Goal: Task Accomplishment & Management: Manage account settings

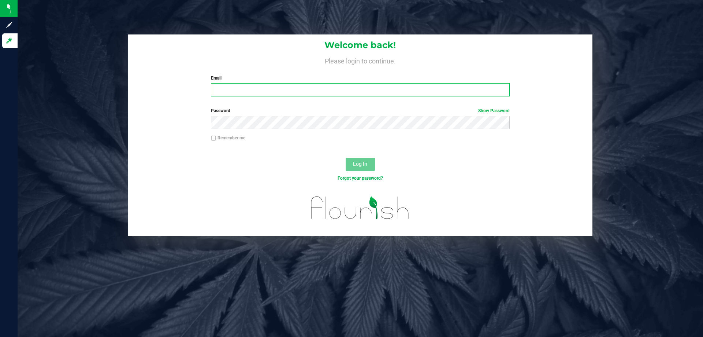
click at [240, 90] on input "Email" at bounding box center [360, 89] width 299 height 13
type input "[EMAIL_ADDRESS][DOMAIN_NAME]"
click at [363, 167] on span "Log In" at bounding box center [360, 164] width 14 height 6
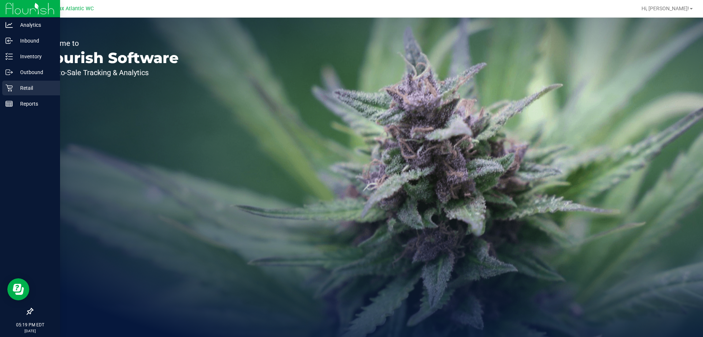
click at [21, 91] on p "Retail" at bounding box center [35, 88] width 44 height 9
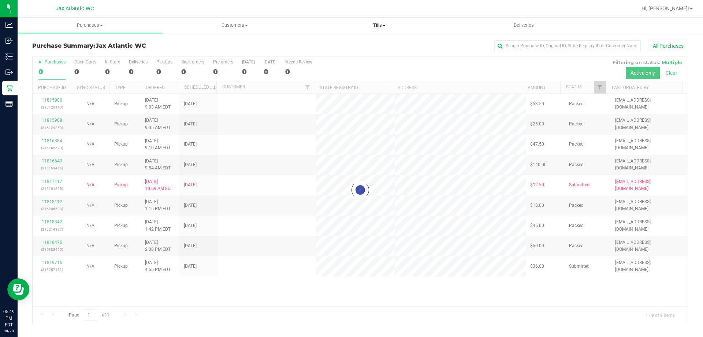
click at [373, 23] on span "Tills" at bounding box center [379, 25] width 144 height 7
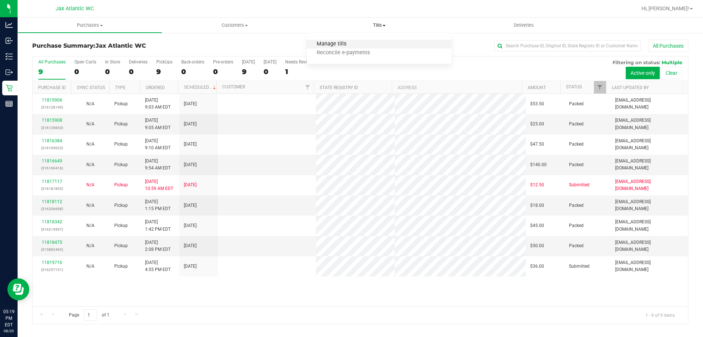
click at [337, 41] on span "Manage tills" at bounding box center [331, 44] width 49 height 6
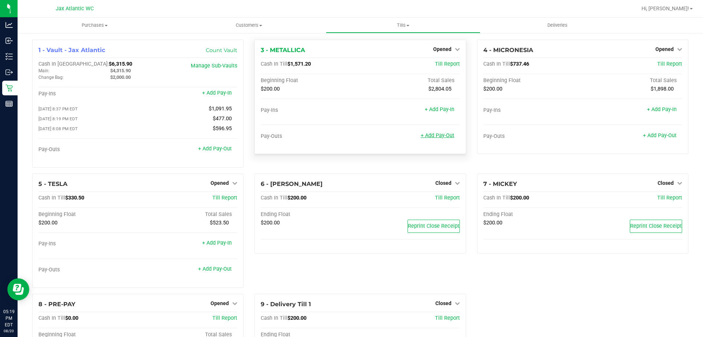
click at [437, 135] on link "+ Add Pay-Out" at bounding box center [438, 135] width 34 height 6
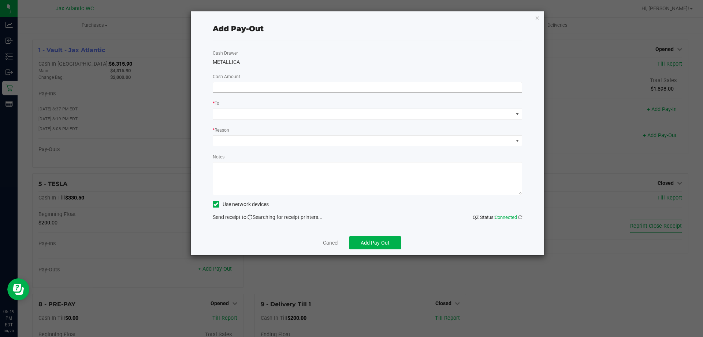
click at [230, 88] on input at bounding box center [367, 87] width 309 height 10
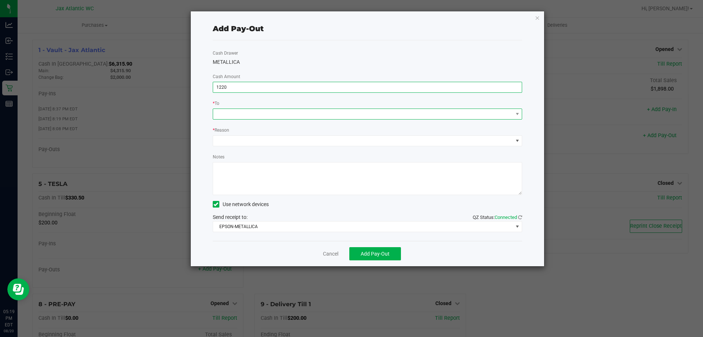
type input "$1,220.00"
click at [245, 115] on span at bounding box center [363, 114] width 300 height 10
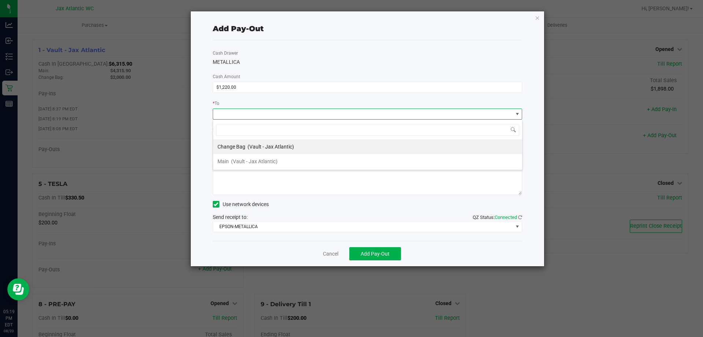
scroll to position [11, 310]
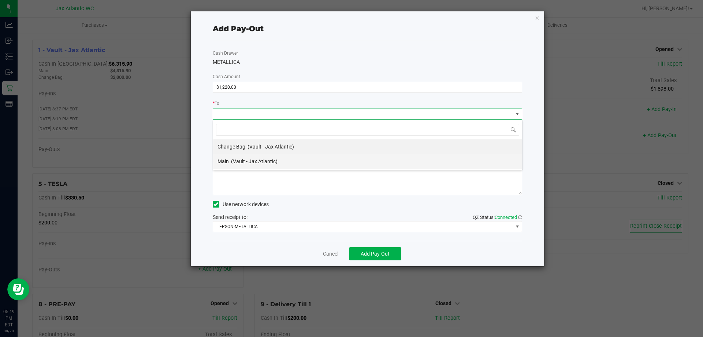
click at [236, 163] on span "(Vault - Jax Atlantic)" at bounding box center [254, 161] width 47 height 6
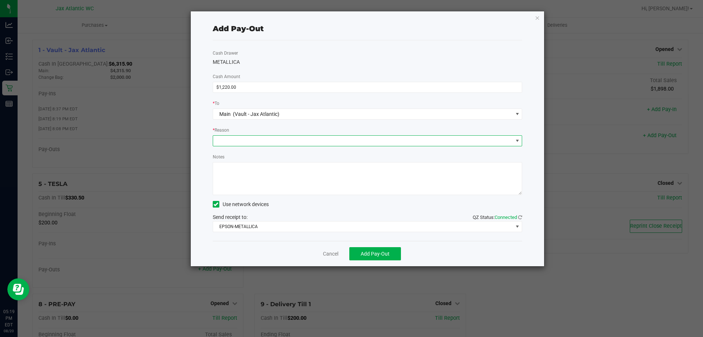
click at [236, 138] on span at bounding box center [363, 141] width 300 height 10
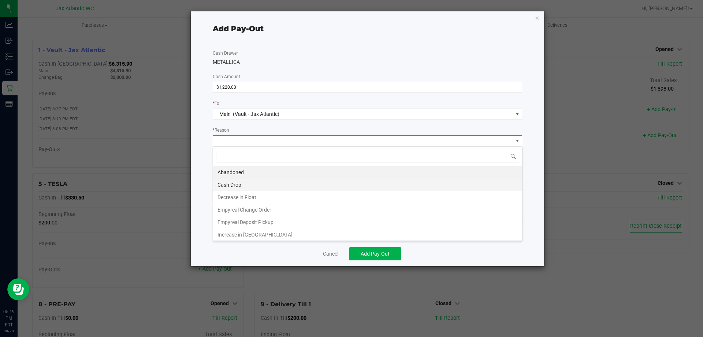
click at [239, 182] on li "Cash Drop" at bounding box center [367, 184] width 309 height 12
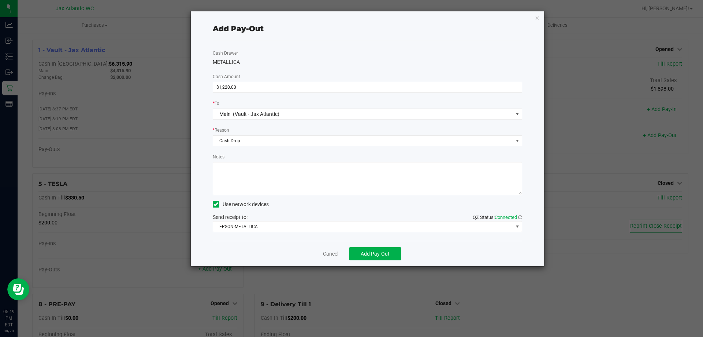
click at [236, 165] on textarea "Notes" at bounding box center [368, 178] width 310 height 33
type textarea "kl"
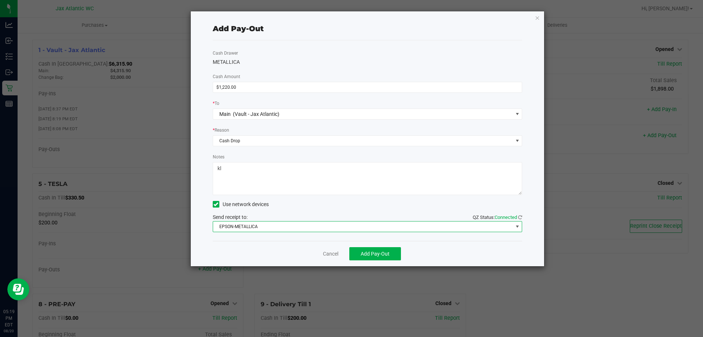
click at [231, 229] on span "EPSON-METALLICA" at bounding box center [363, 226] width 300 height 10
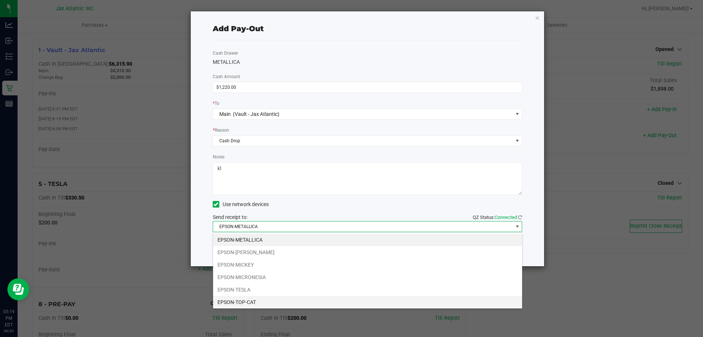
click at [236, 302] on li "EPSON-TOP-CAT" at bounding box center [367, 302] width 309 height 12
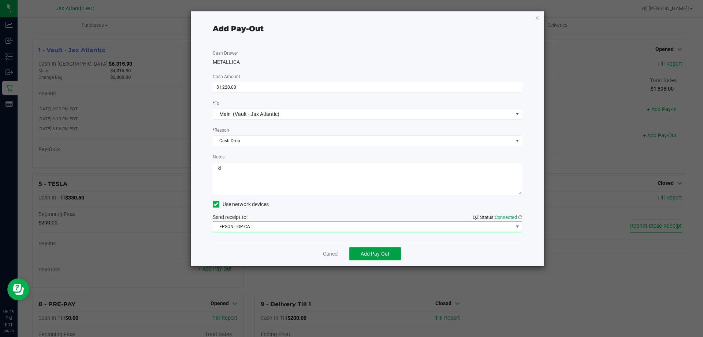
click at [373, 250] on button "Add Pay-Out" at bounding box center [376, 253] width 52 height 13
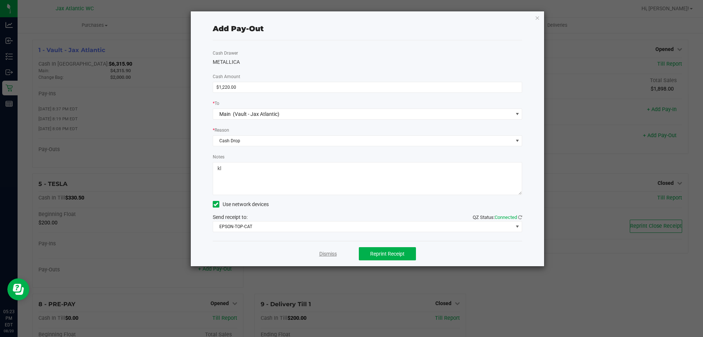
click at [329, 255] on link "Dismiss" at bounding box center [329, 254] width 18 height 8
